Goal: Complete application form: Complete application form

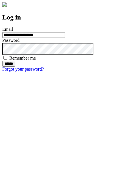
type input "**********"
click at [15, 67] on input "******" at bounding box center [8, 64] width 13 height 6
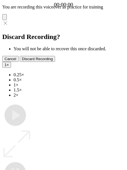
type input "**********"
